Goal: Information Seeking & Learning: Learn about a topic

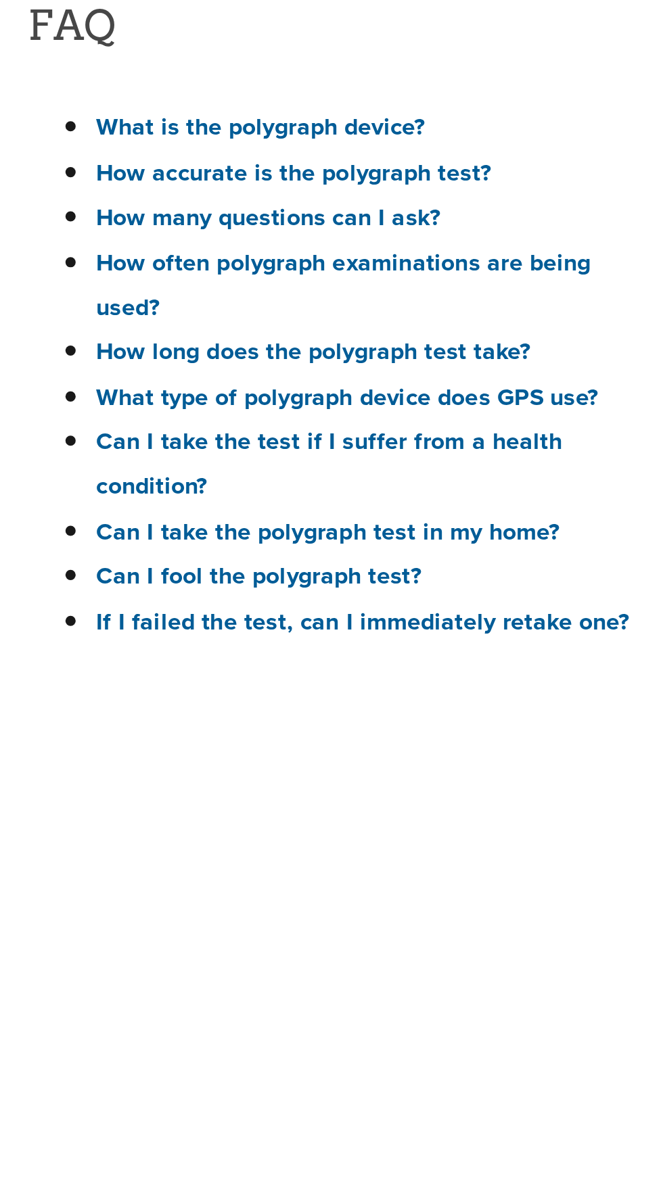
click at [209, 419] on link "How long does the polygraph test take?" at bounding box center [136, 422] width 172 height 14
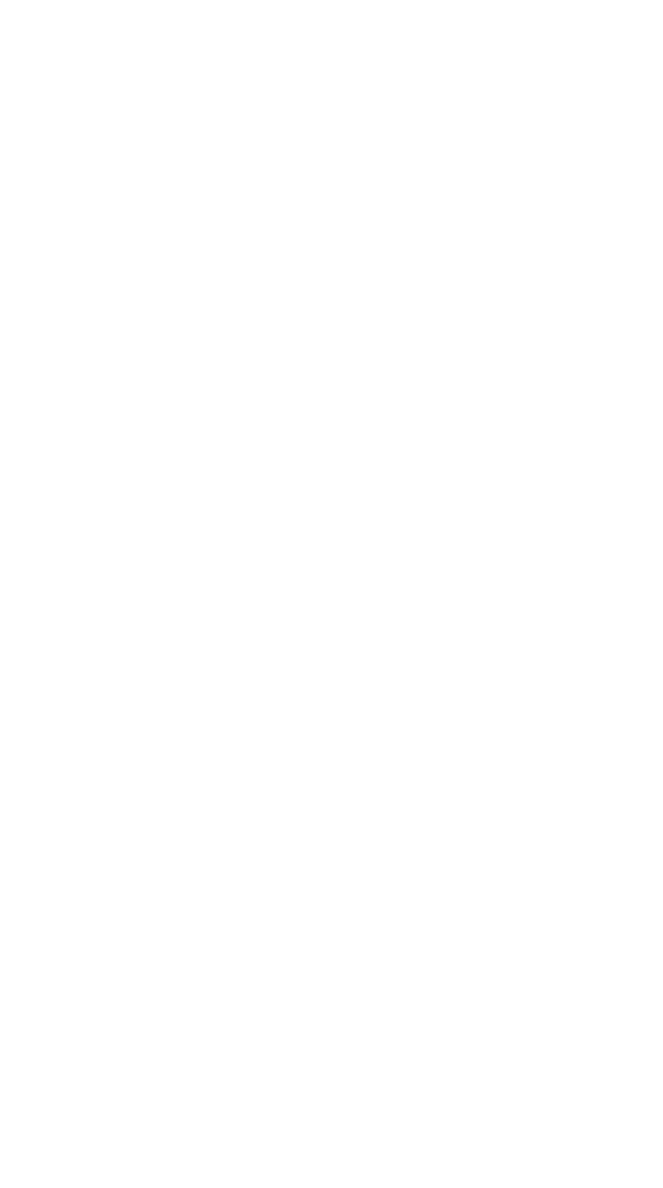
scroll to position [1043, 0]
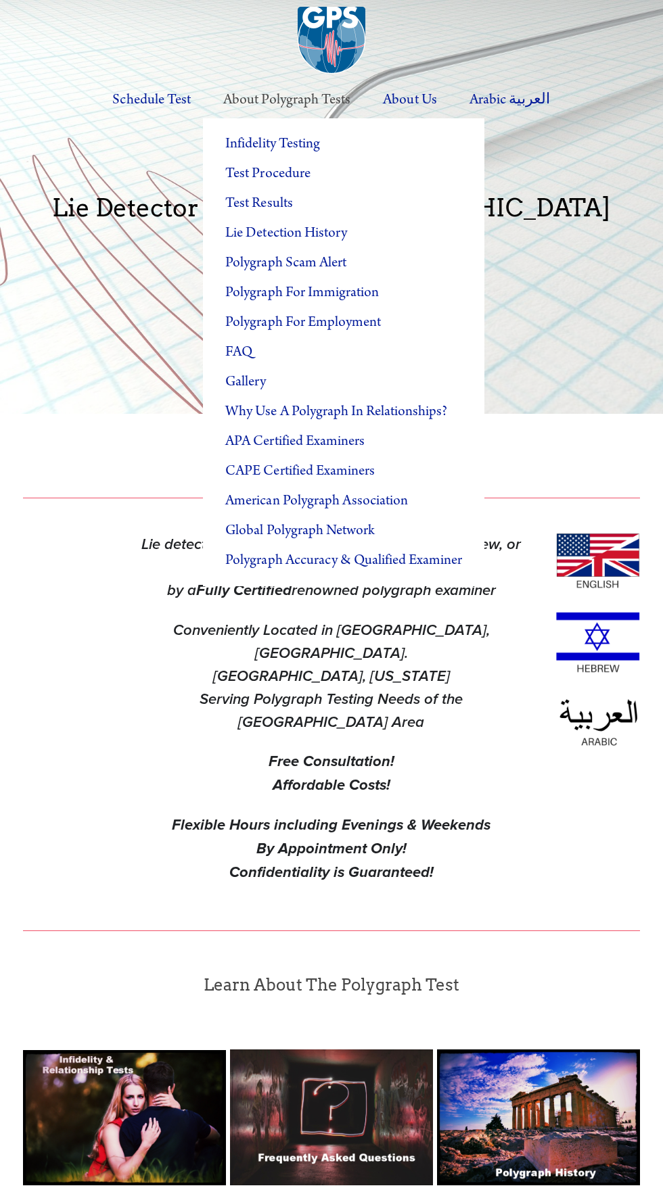
click at [290, 101] on label "About Polygraph Tests" at bounding box center [286, 99] width 157 height 37
click at [0, 0] on input "About Polygraph Tests" at bounding box center [0, 0] width 0 height 0
click at [282, 212] on link "Test Results" at bounding box center [343, 204] width 281 height 30
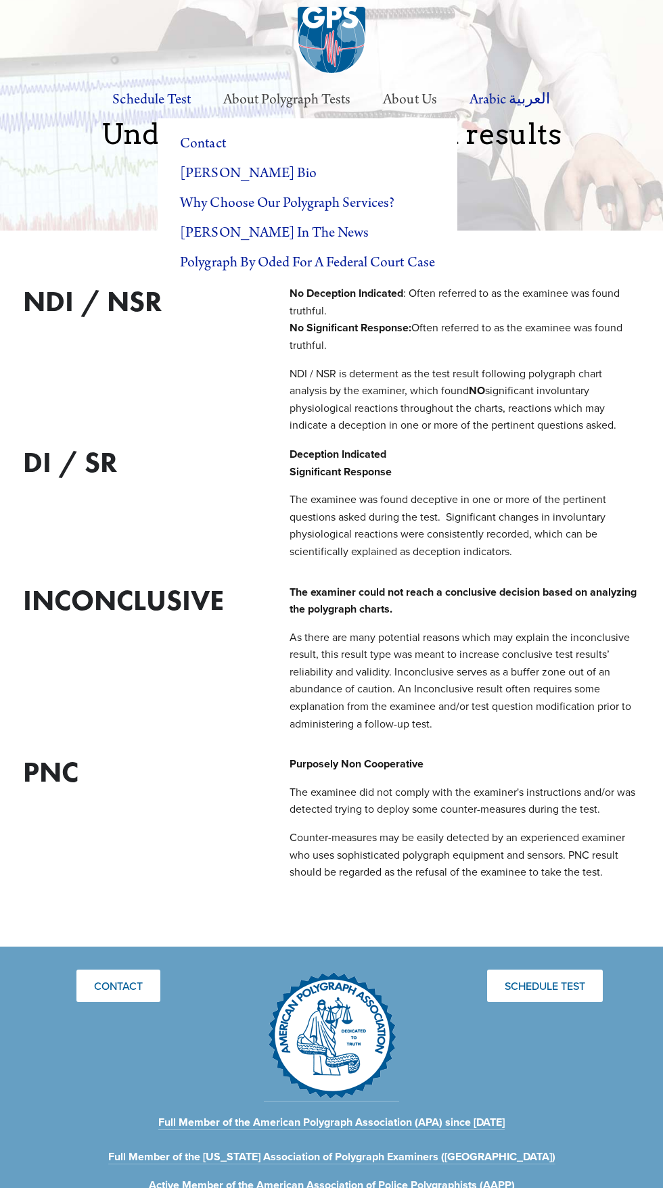
click at [405, 93] on label "About Us" at bounding box center [409, 99] width 83 height 37
click at [0, 0] on input "About Us" at bounding box center [0, 0] width 0 height 0
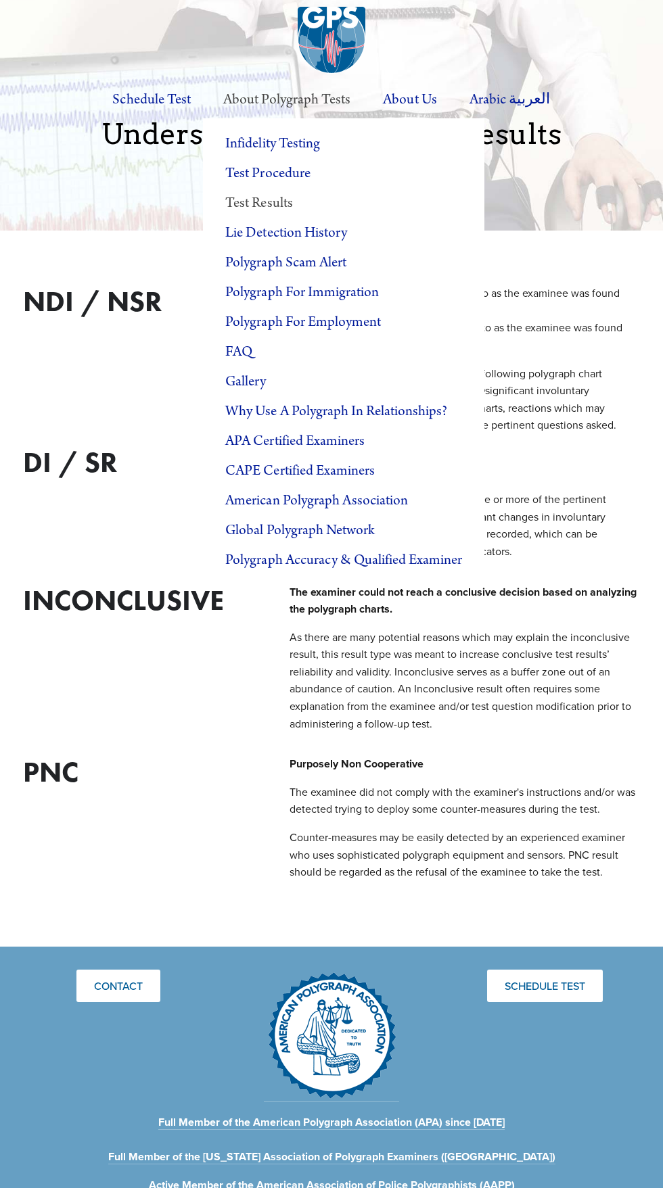
click at [298, 105] on label "About Polygraph Tests" at bounding box center [286, 99] width 157 height 37
click at [0, 0] on input "About Polygraph Tests" at bounding box center [0, 0] width 0 height 0
click at [371, 327] on link "Polygraph for Employment" at bounding box center [343, 323] width 281 height 30
click at [404, 405] on link "Why Use a Polygraph in Relationships?" at bounding box center [343, 412] width 281 height 30
